Goal: Find specific page/section: Find specific page/section

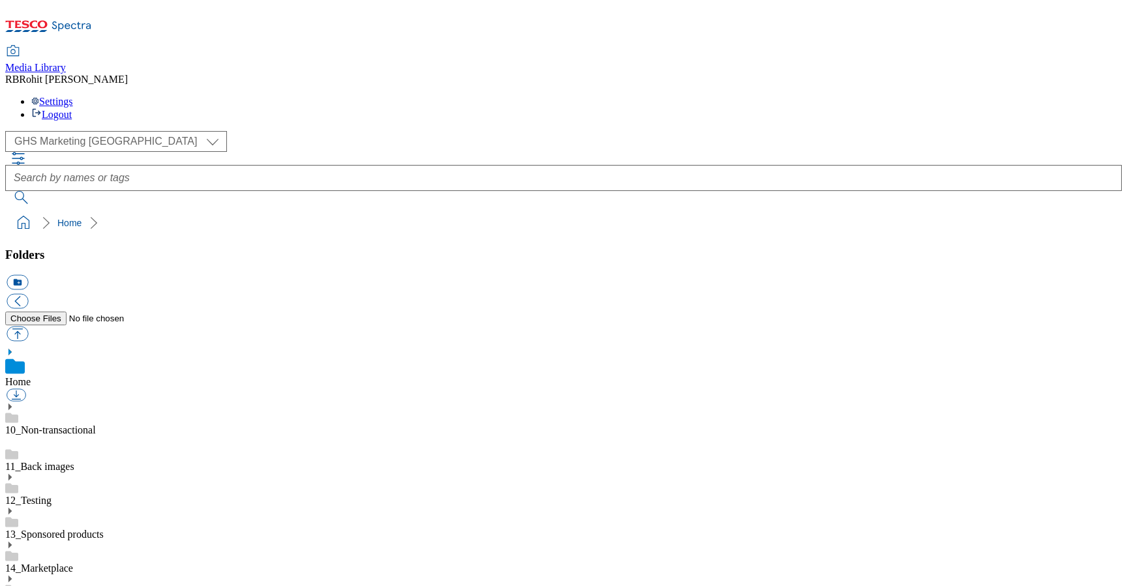
scroll to position [2, 0]
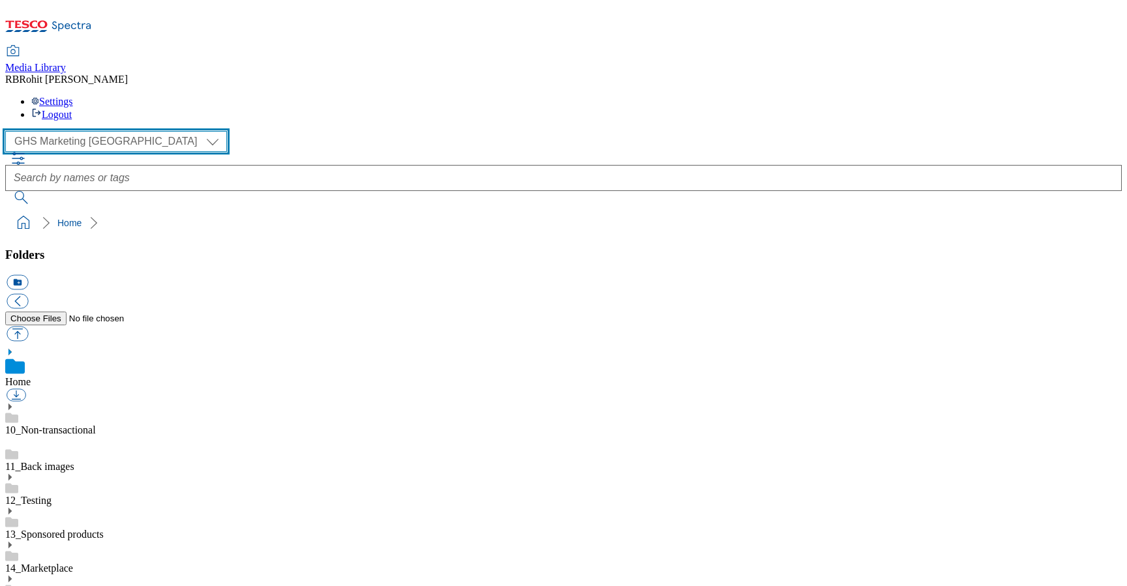
click at [110, 131] on select "Clubcard Marketing Clubcard ROI Dotcom UK GHS Marketing UK GHS ROI Realfood Tes…" at bounding box center [116, 141] width 222 height 21
select select "flare-ghs-roi"
click at [9, 131] on select "Clubcard Marketing Clubcard ROI Dotcom UK GHS Marketing UK GHS ROI Realfood Tes…" at bounding box center [116, 141] width 222 height 21
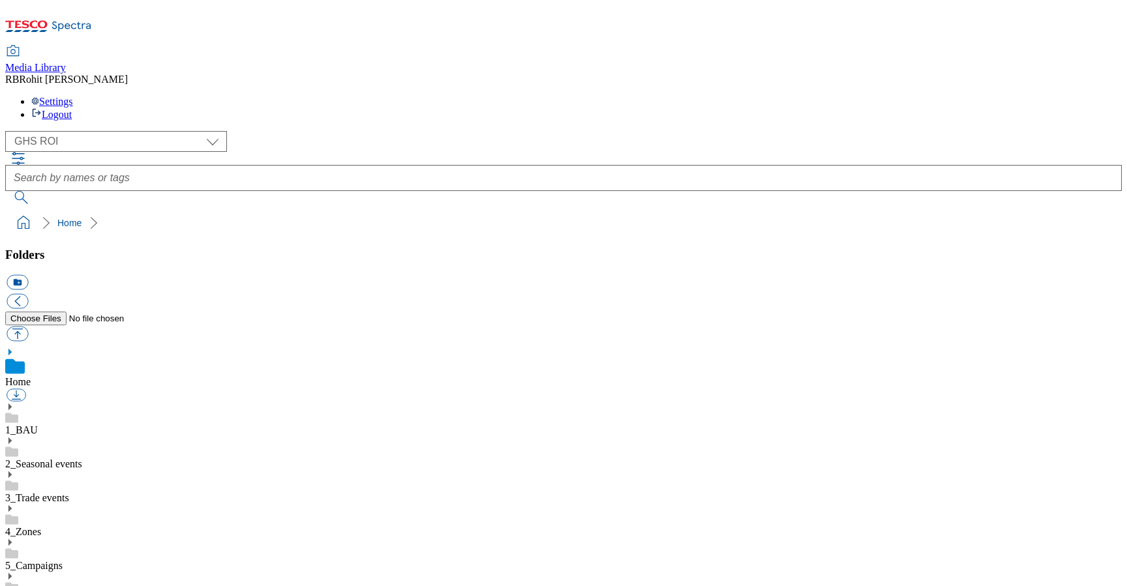
click at [41, 526] on link "4_Zones" at bounding box center [23, 531] width 36 height 11
click at [14, 490] on icon at bounding box center [9, 494] width 9 height 9
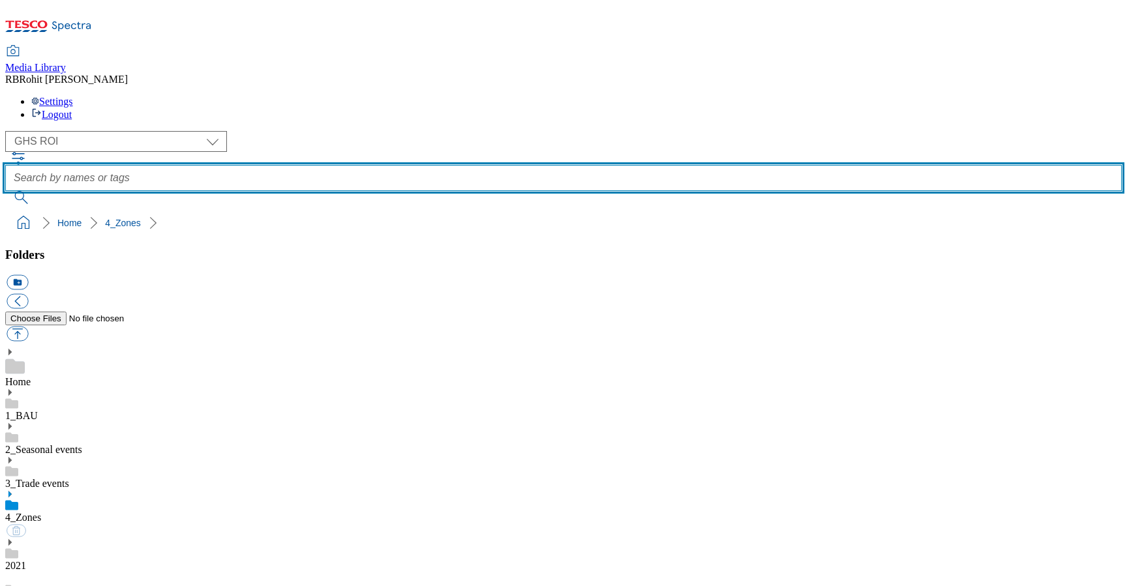
click at [438, 165] on input "text" at bounding box center [563, 178] width 1116 height 26
type input "drinks"
click at [5, 191] on button "submit" at bounding box center [22, 197] width 34 height 13
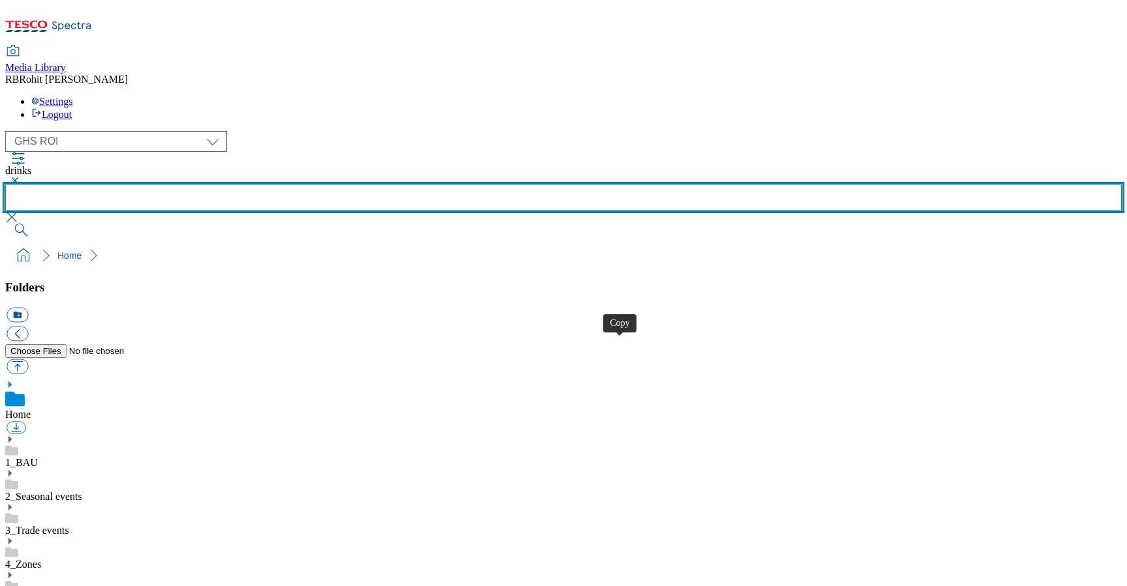
scroll to position [208, 0]
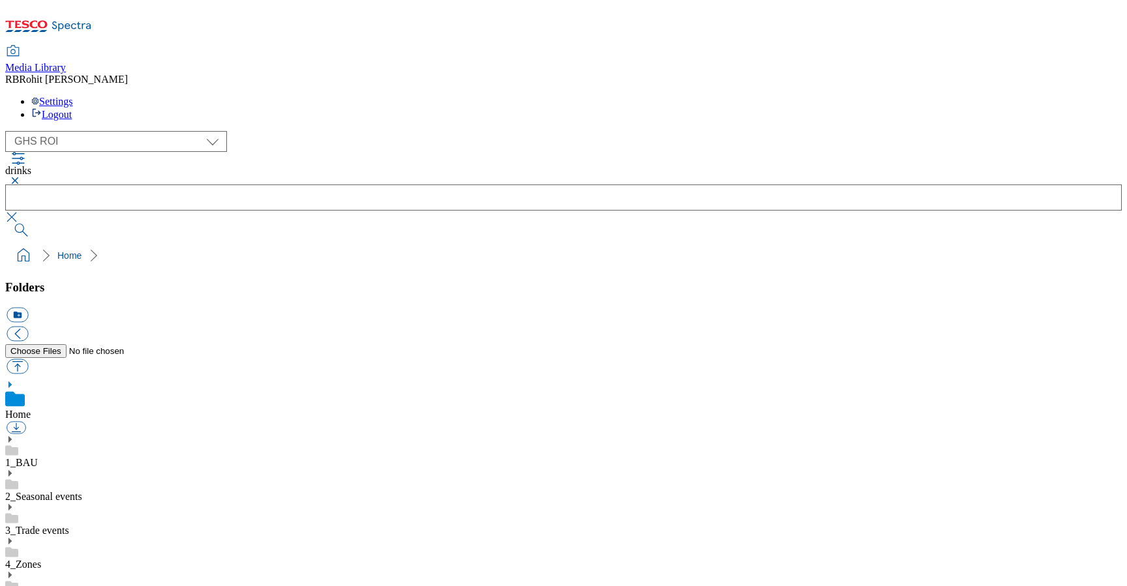
scroll to position [519, 0]
click at [93, 571] on div "2021" at bounding box center [563, 588] width 1116 height 34
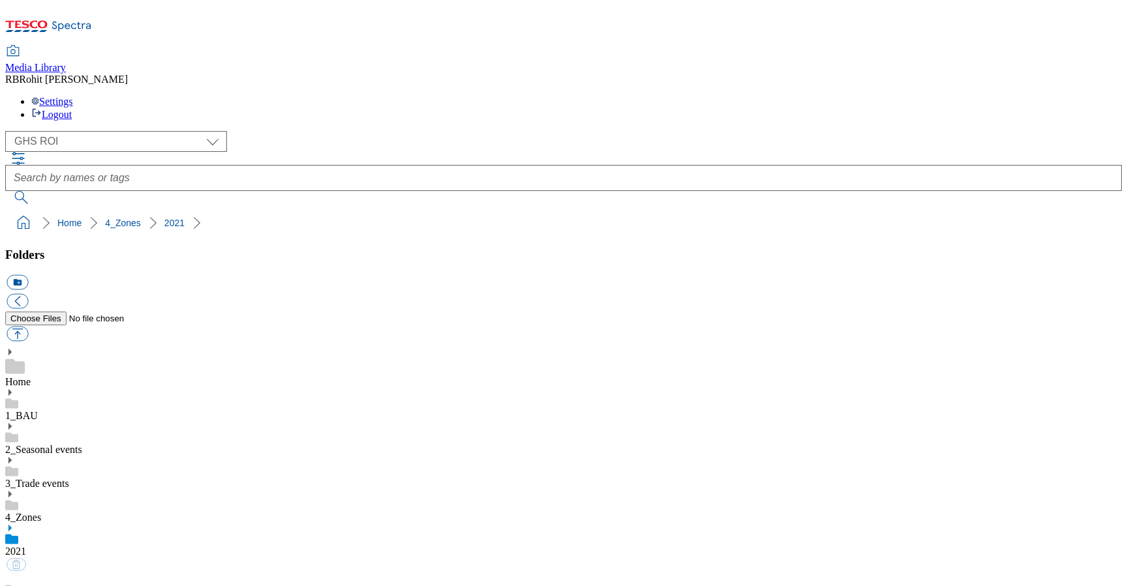
click at [86, 348] on div "Home" at bounding box center [563, 368] width 1116 height 40
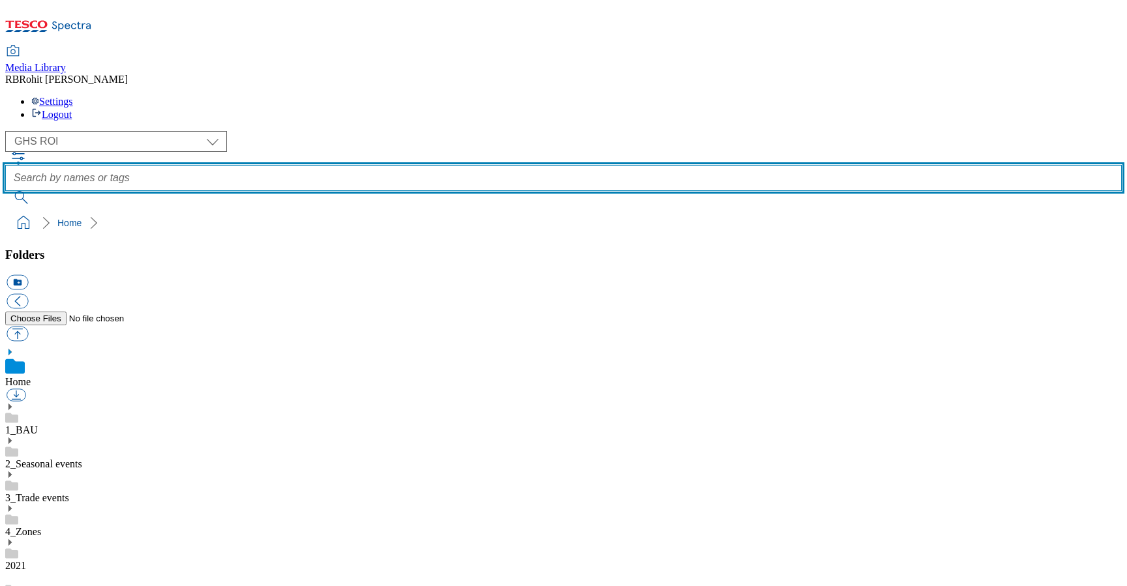
click at [434, 165] on input "text" at bounding box center [563, 178] width 1116 height 26
type input "strawberrysmash"
click at [5, 191] on button "submit" at bounding box center [22, 197] width 34 height 13
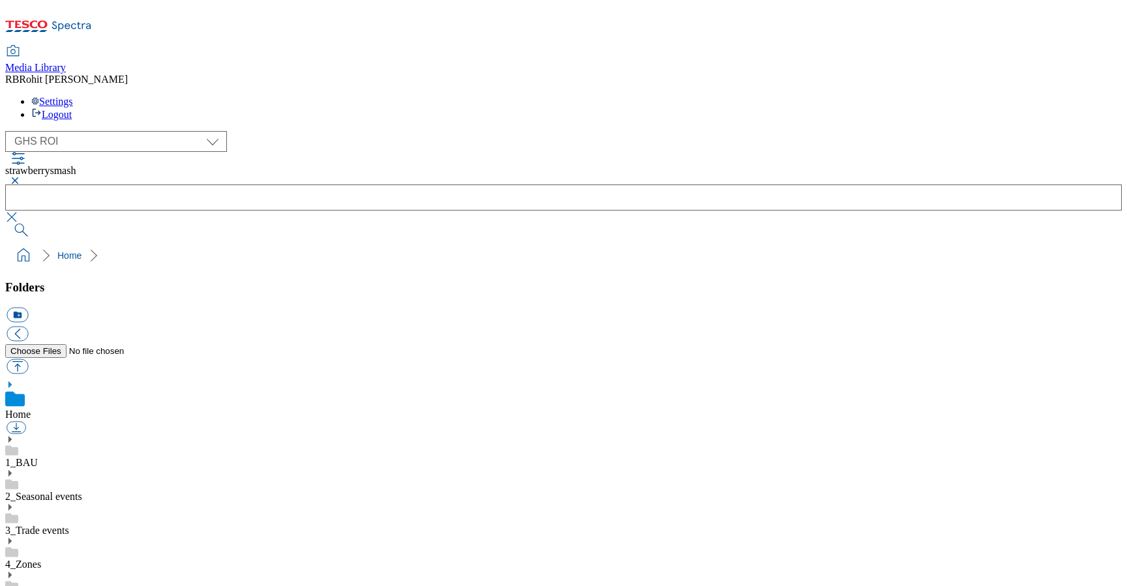
click at [21, 177] on button "button" at bounding box center [13, 181] width 16 height 8
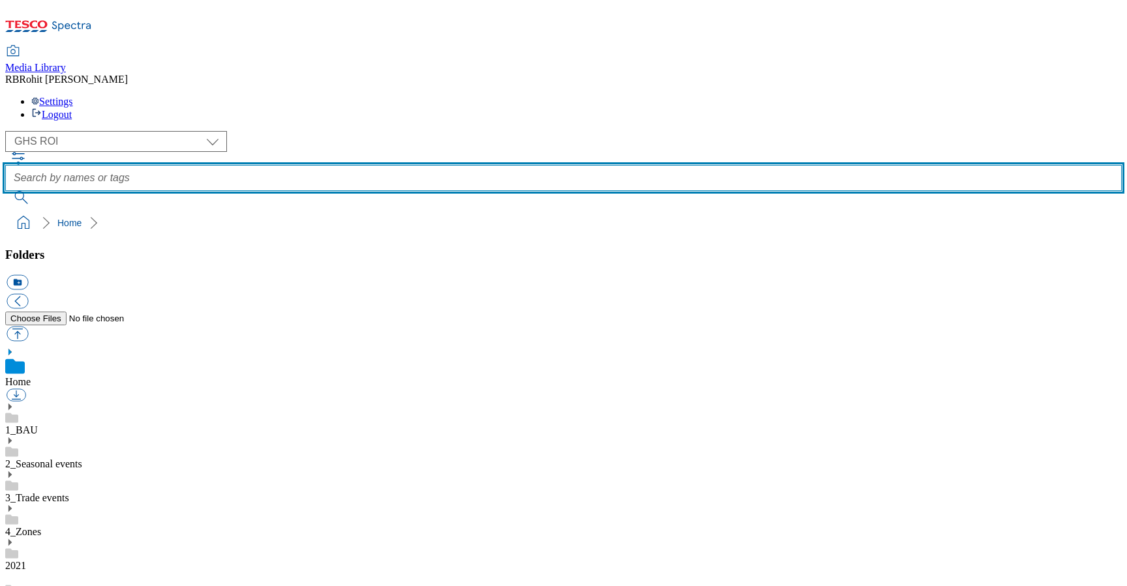
click at [479, 165] on input "text" at bounding box center [563, 178] width 1116 height 26
type input "strawberry"
click at [5, 191] on button "submit" at bounding box center [22, 197] width 34 height 13
